Goal: Transaction & Acquisition: Book appointment/travel/reservation

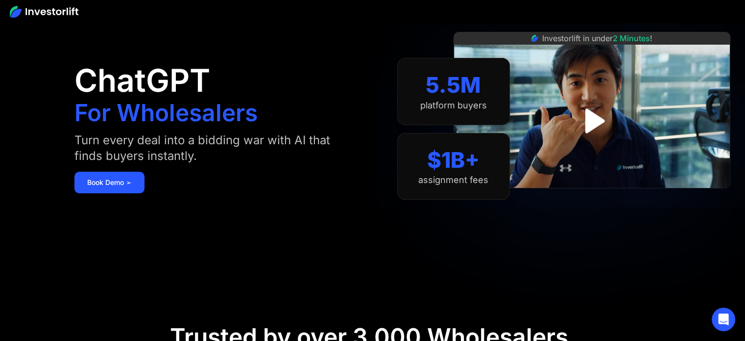
scroll to position [98, 0]
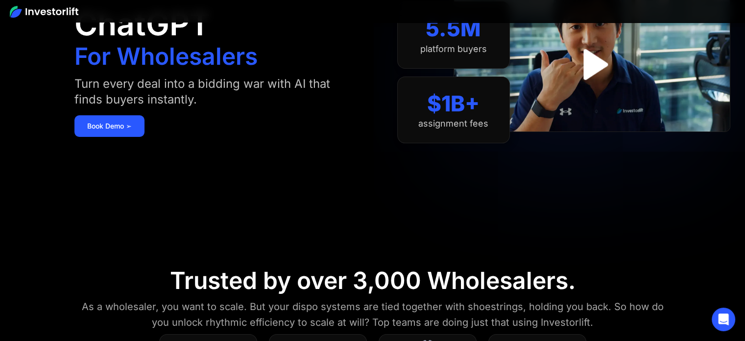
click at [91, 142] on div "ChatGPT For Wholesalers Turn every deal into a bidding war with AI that finds b…" at bounding box center [218, 72] width 289 height 282
click at [95, 129] on link "Book Demo ➢" at bounding box center [109, 126] width 70 height 22
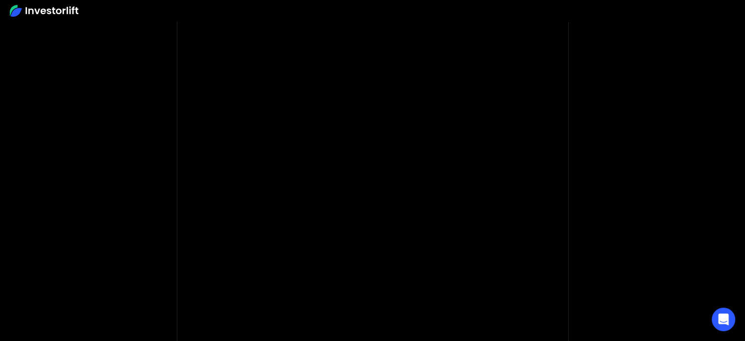
scroll to position [98, 0]
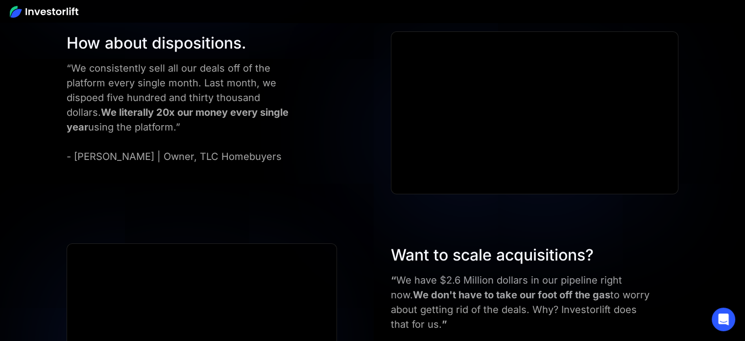
scroll to position [3626, 0]
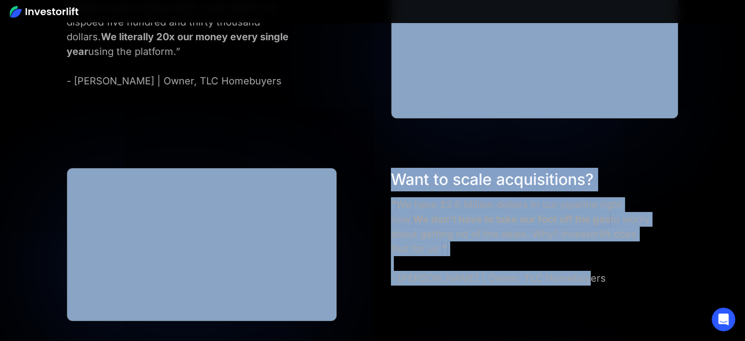
drag, startPoint x: 743, startPoint y: 270, endPoint x: 741, endPoint y: 102, distance: 168.1
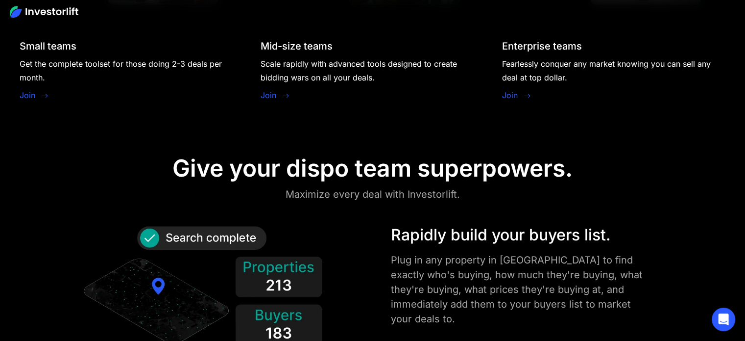
scroll to position [980, 0]
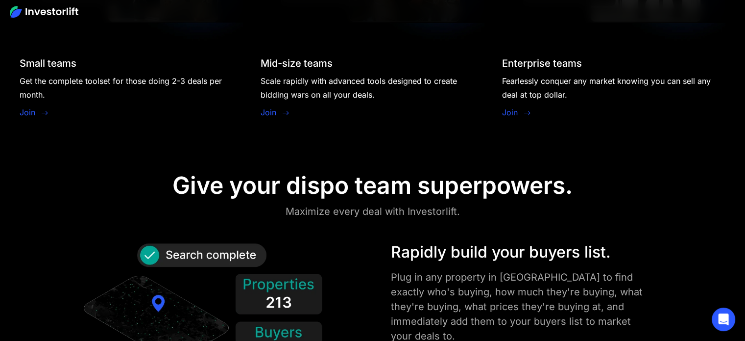
click at [38, 113] on div "Join" at bounding box center [34, 113] width 29 height 14
click at [29, 111] on link "Join" at bounding box center [28, 112] width 16 height 12
